Goal: Navigation & Orientation: Find specific page/section

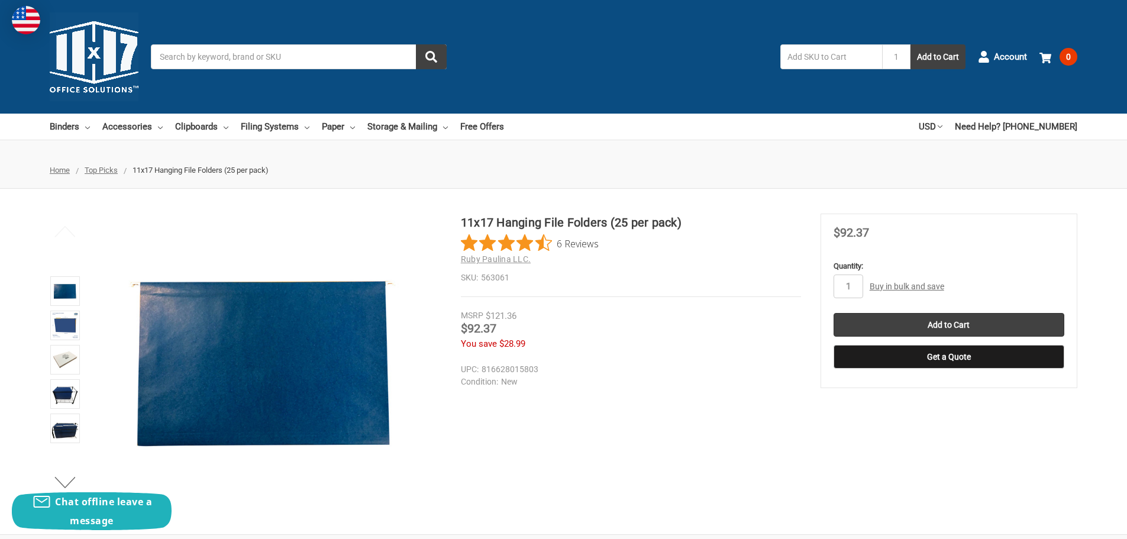
click at [89, 69] on img at bounding box center [94, 56] width 89 height 89
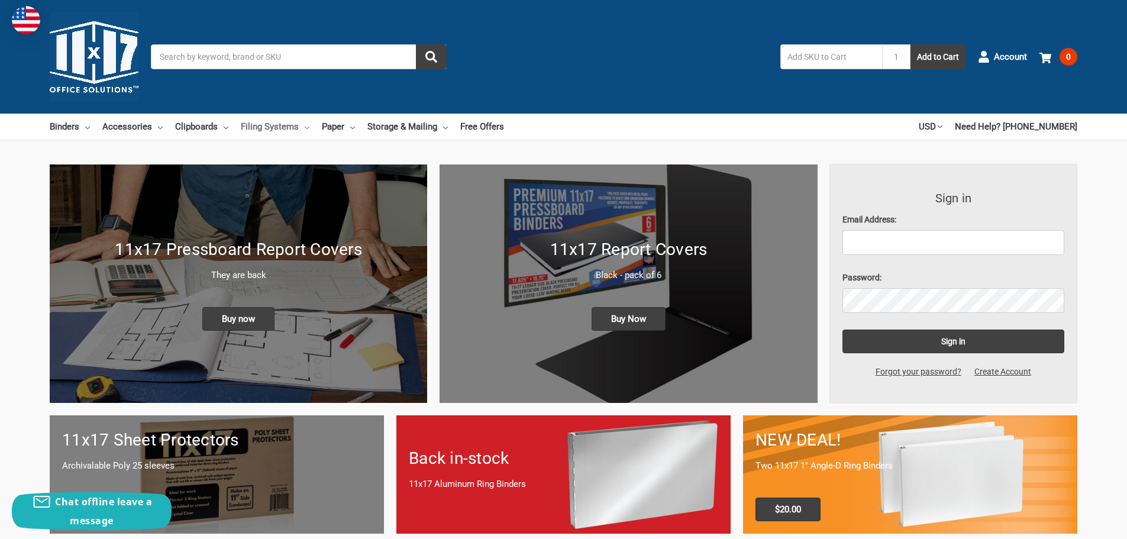
click at [302, 126] on link "Filing Systems" at bounding box center [275, 127] width 69 height 26
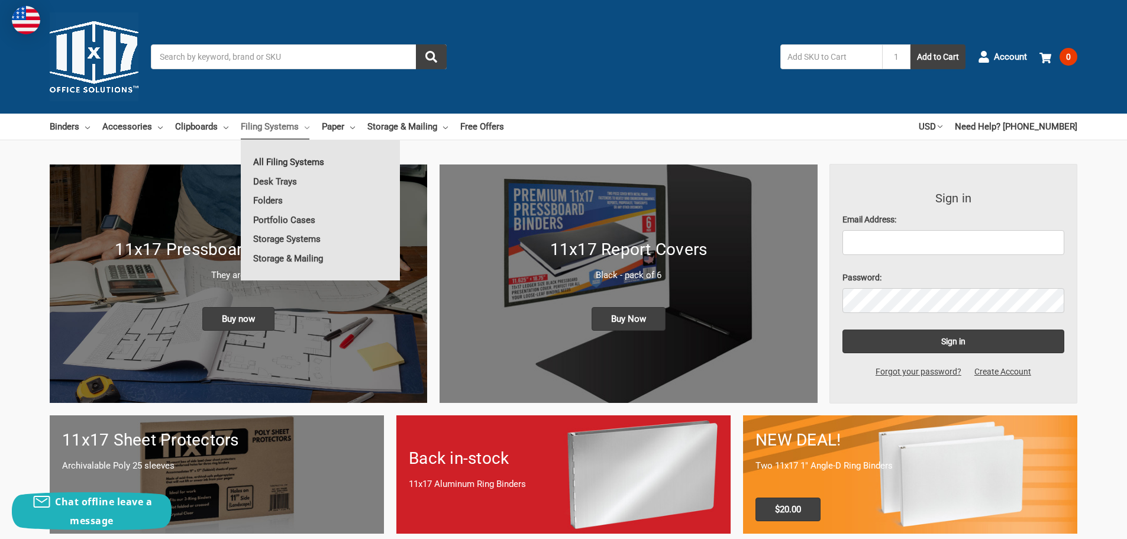
click at [290, 164] on link "All Filing Systems" at bounding box center [320, 162] width 159 height 19
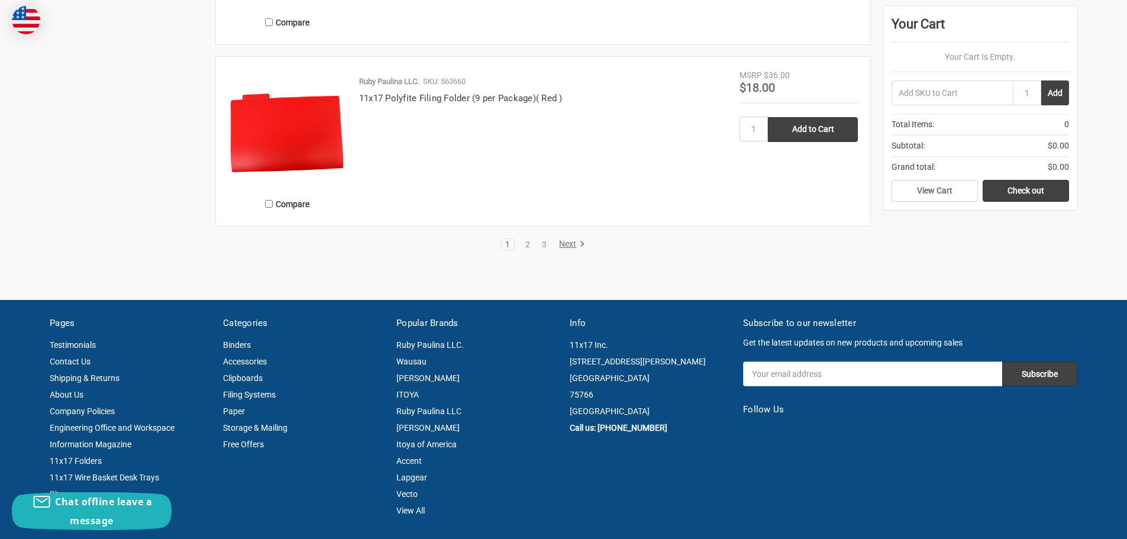
scroll to position [2366, 0]
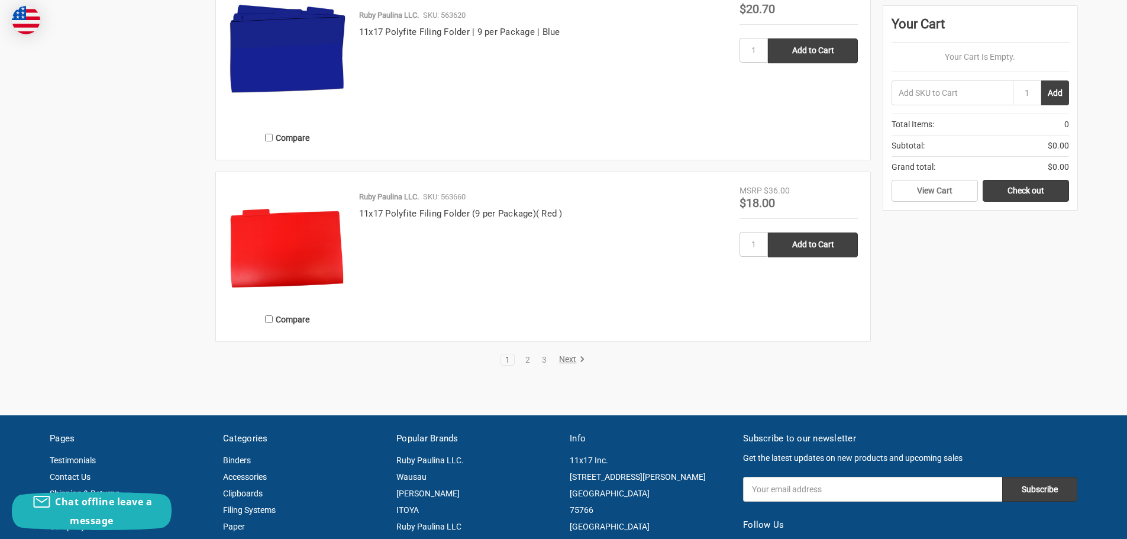
click at [574, 358] on link "Next" at bounding box center [570, 359] width 30 height 11
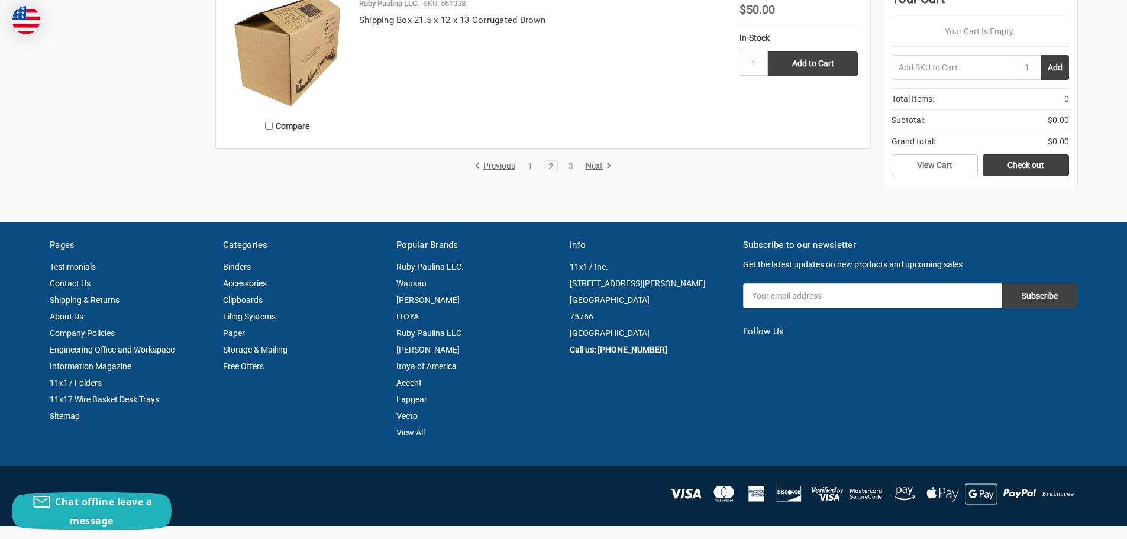
scroll to position [2484, 0]
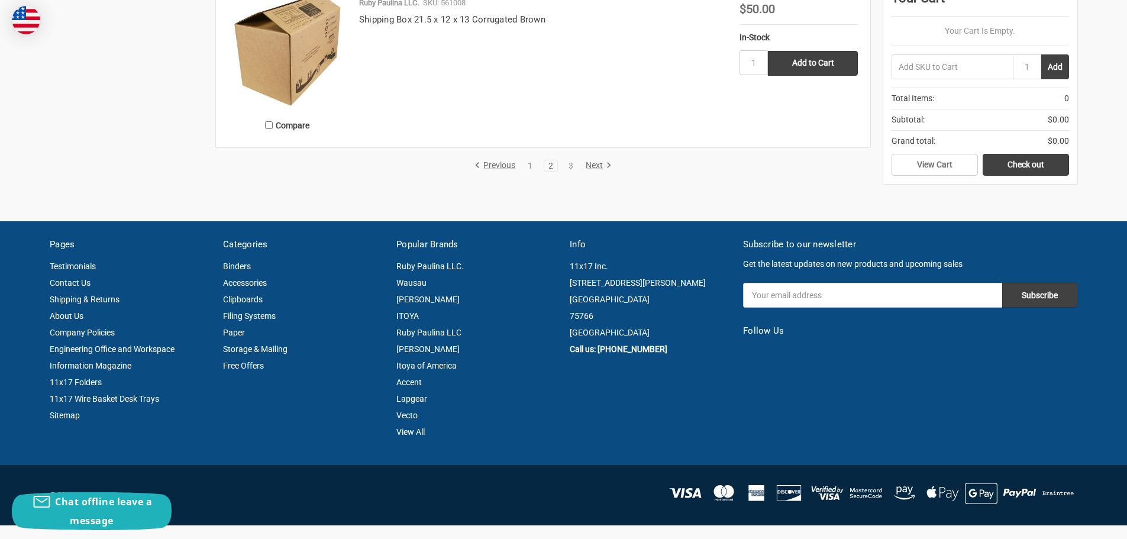
click at [602, 169] on link "Next" at bounding box center [596, 165] width 30 height 11
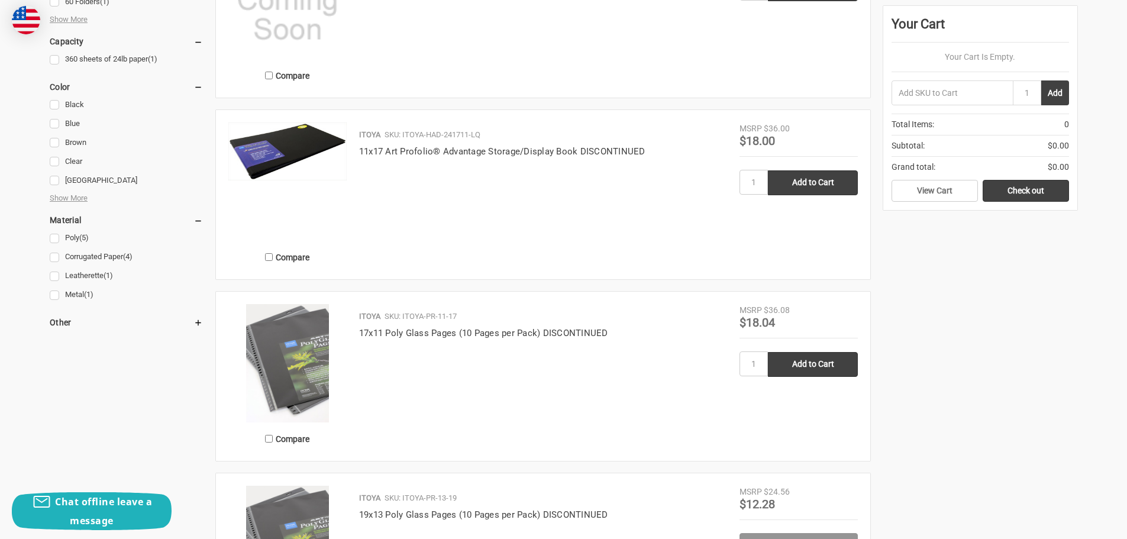
scroll to position [473, 0]
